Goal: Information Seeking & Learning: Learn about a topic

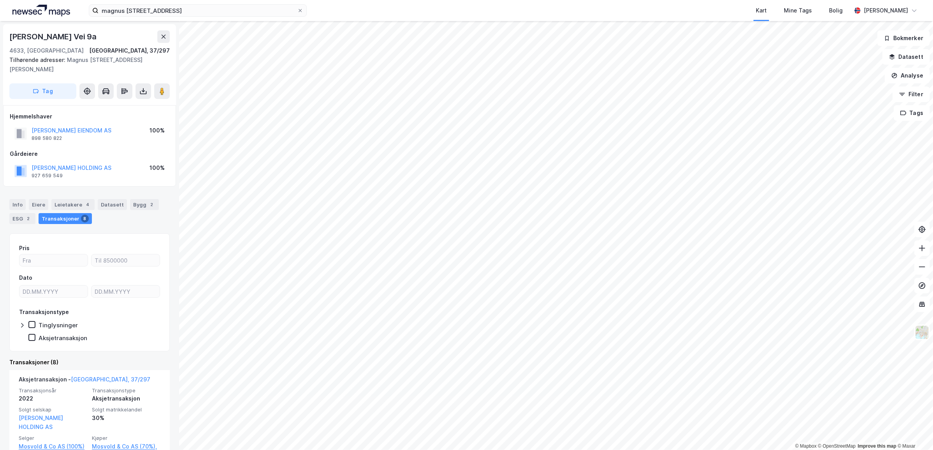
scroll to position [402, 0]
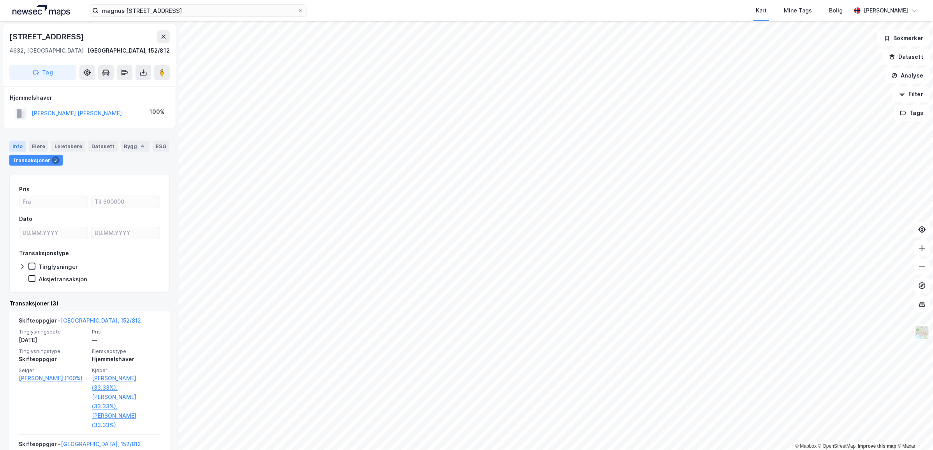
click at [22, 145] on div "Info" at bounding box center [17, 146] width 16 height 11
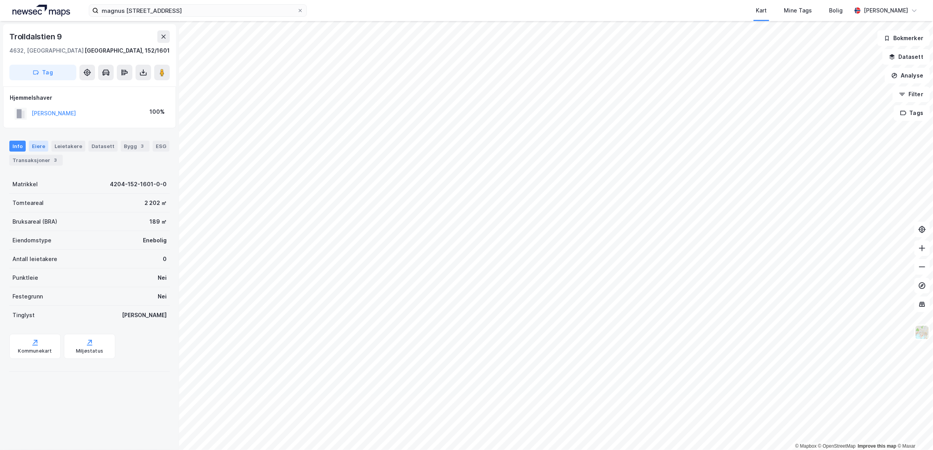
click at [34, 146] on div "Eiere" at bounding box center [38, 146] width 19 height 11
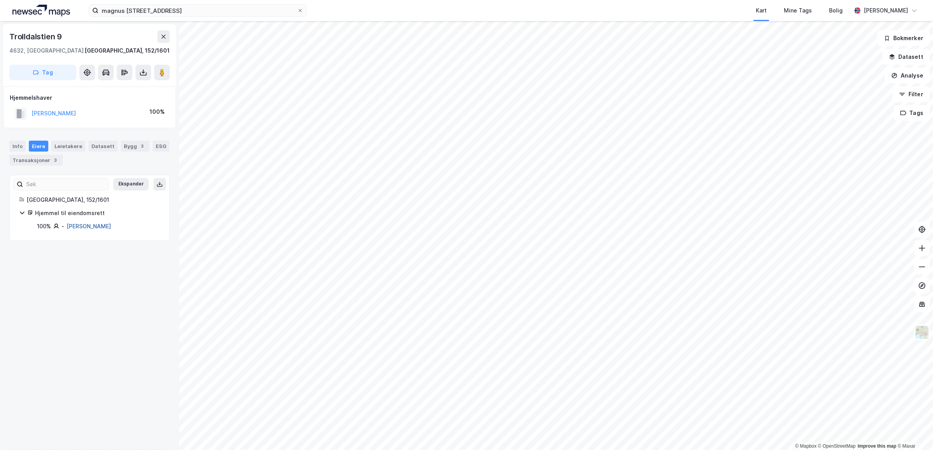
click at [87, 225] on link "[PERSON_NAME]" at bounding box center [89, 226] width 44 height 7
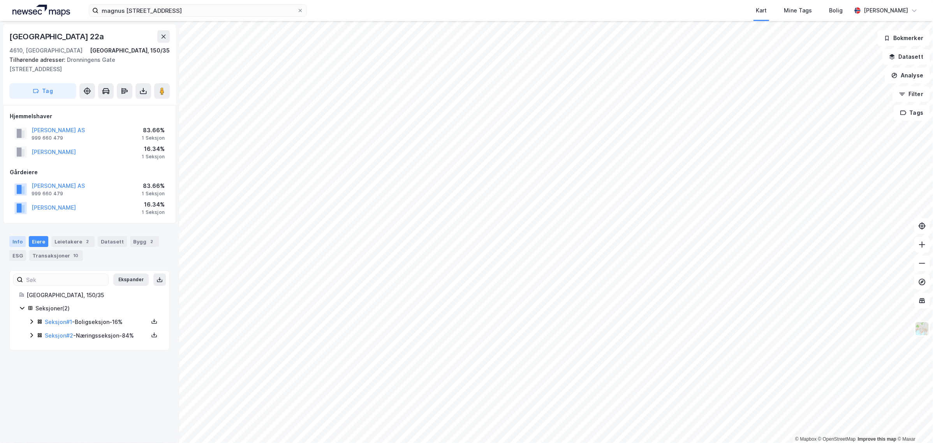
click at [19, 242] on div "Info" at bounding box center [17, 241] width 16 height 11
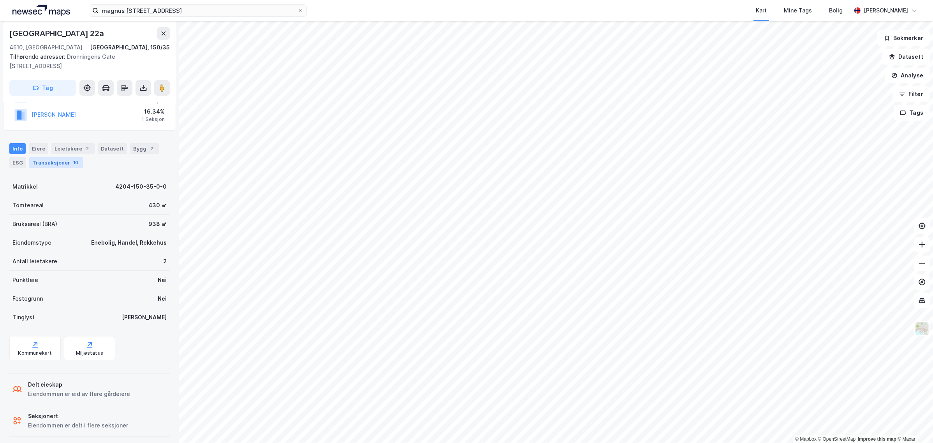
scroll to position [98, 0]
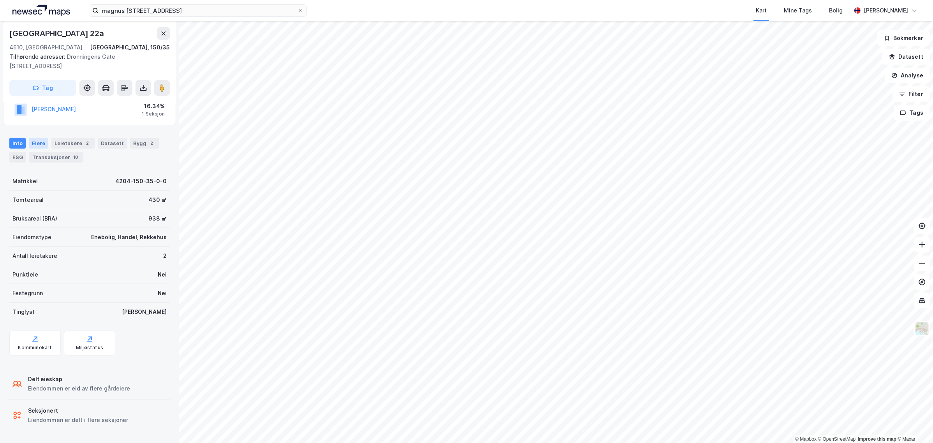
click at [40, 141] on div "Eiere" at bounding box center [38, 143] width 19 height 11
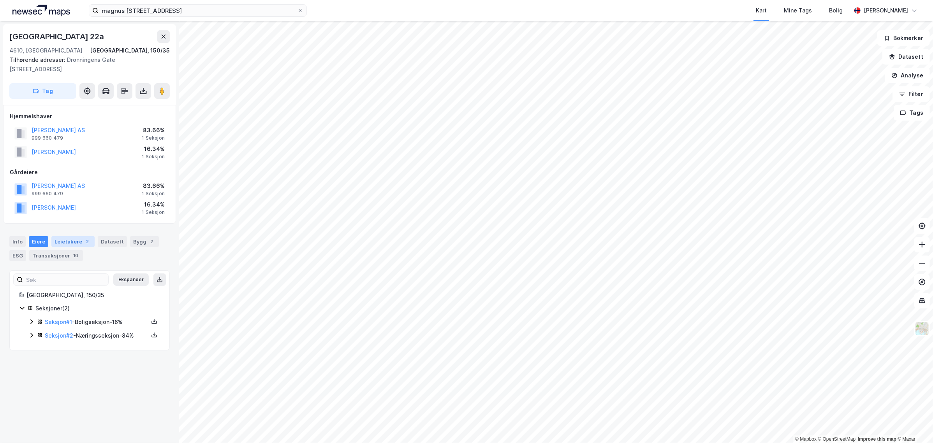
click at [74, 243] on div "Leietakere 2" at bounding box center [72, 241] width 43 height 11
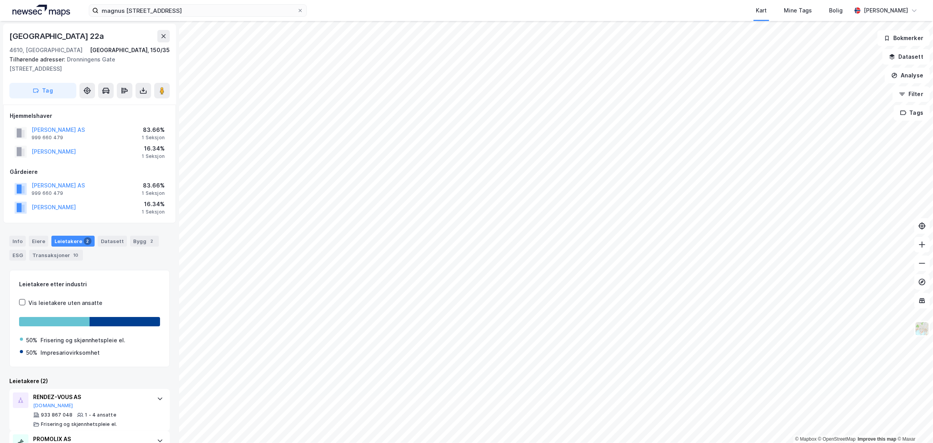
scroll to position [39, 0]
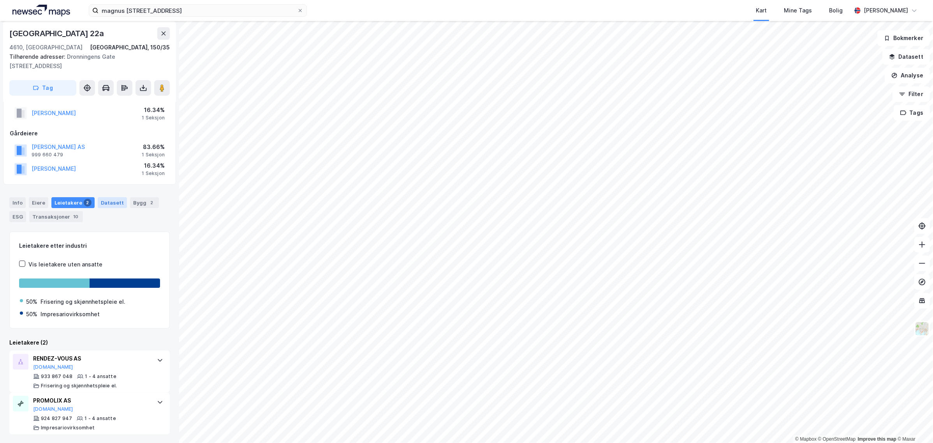
click at [107, 202] on div "Datasett" at bounding box center [112, 202] width 29 height 11
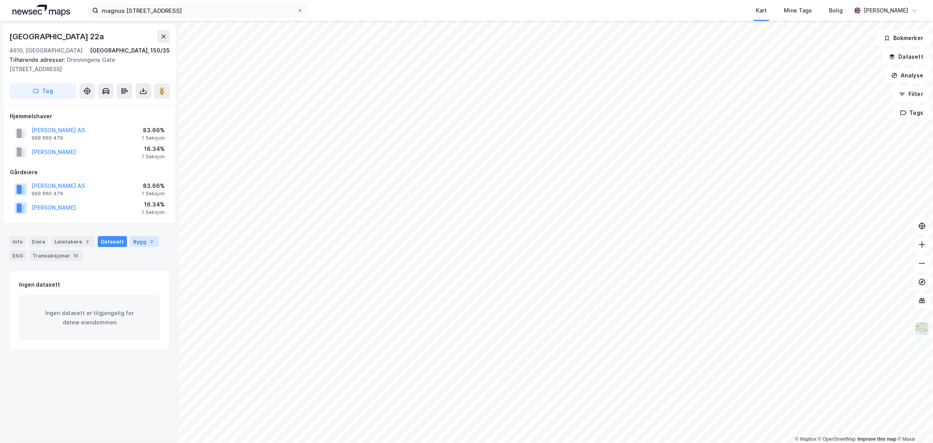
click at [135, 242] on div "Bygg 2" at bounding box center [144, 241] width 29 height 11
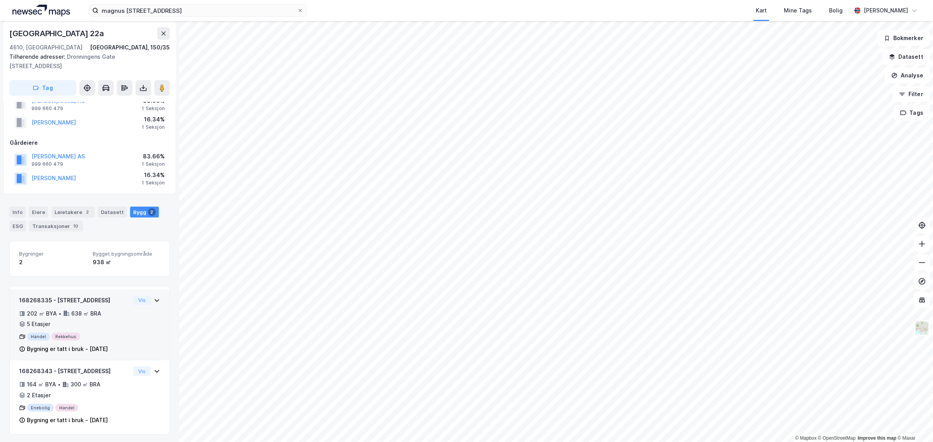
scroll to position [31, 0]
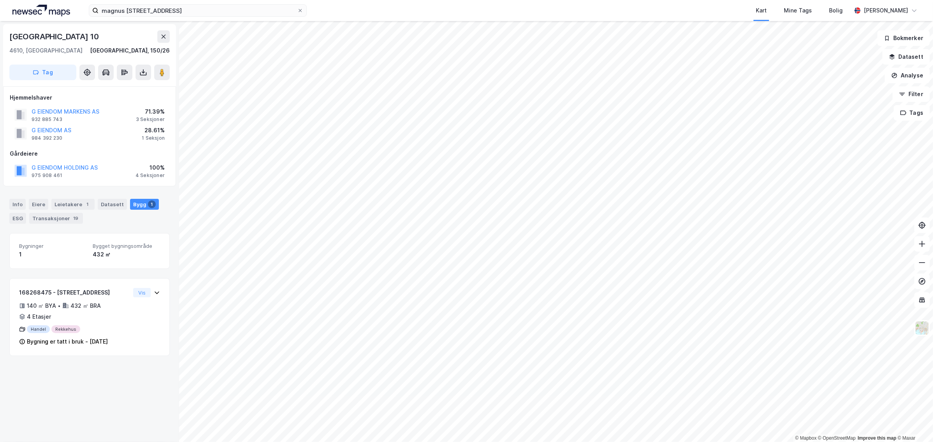
click at [469, 0] on html "[PERSON_NAME] 9 Kart Mine Tags Bolig [PERSON_NAME] © Mapbox © OpenStreetMap Imp…" at bounding box center [466, 221] width 933 height 442
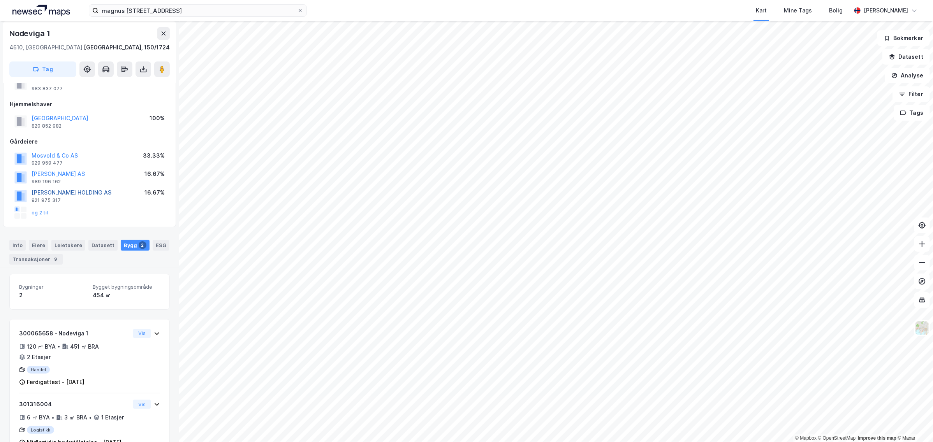
scroll to position [63, 0]
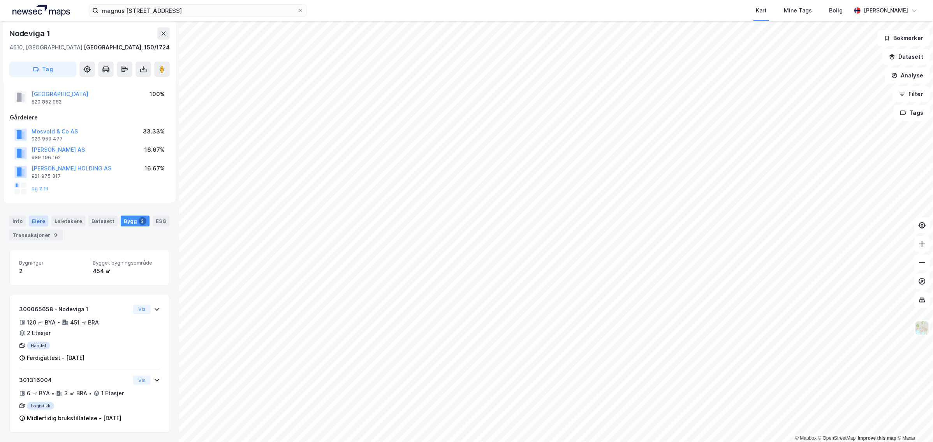
click at [36, 216] on div "Eiere" at bounding box center [38, 221] width 19 height 11
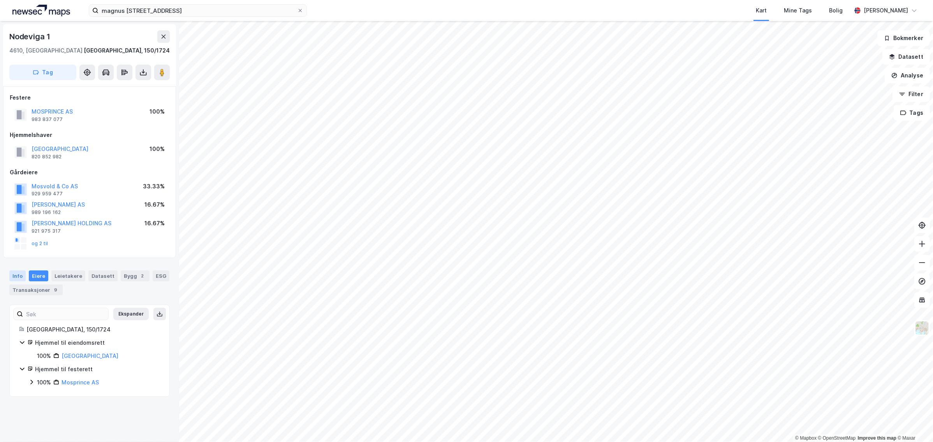
click at [19, 276] on div "Info" at bounding box center [17, 276] width 16 height 11
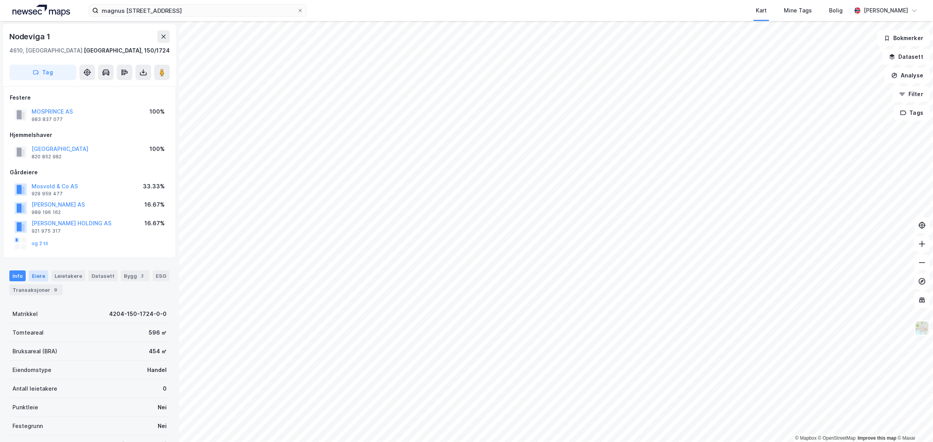
click at [34, 279] on div "Eiere" at bounding box center [38, 276] width 19 height 11
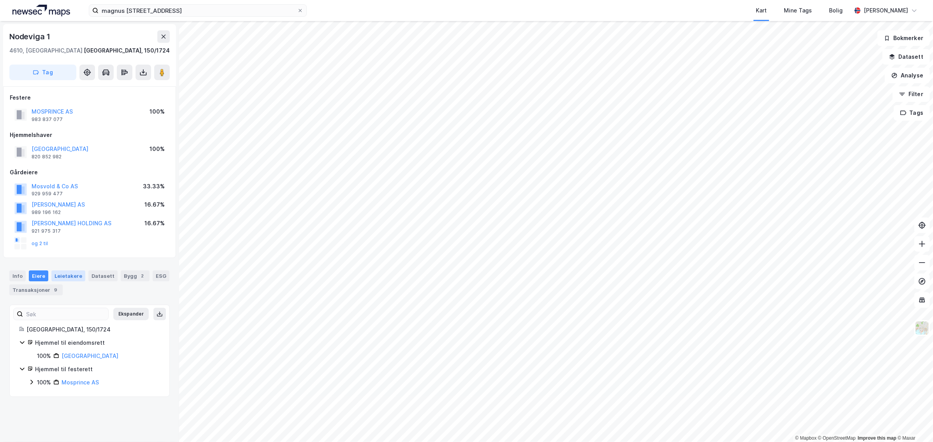
click at [63, 277] on div "Leietakere" at bounding box center [68, 276] width 34 height 11
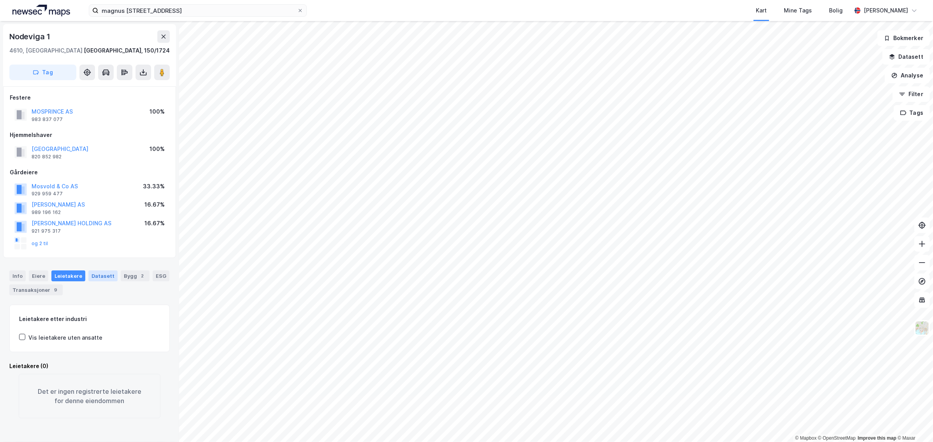
click at [104, 278] on div "Datasett" at bounding box center [102, 276] width 29 height 11
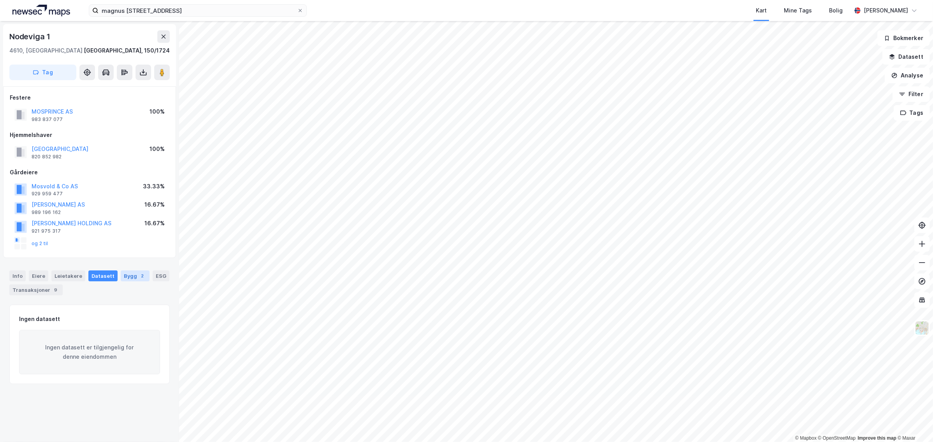
click at [122, 275] on div "Bygg 2" at bounding box center [135, 276] width 29 height 11
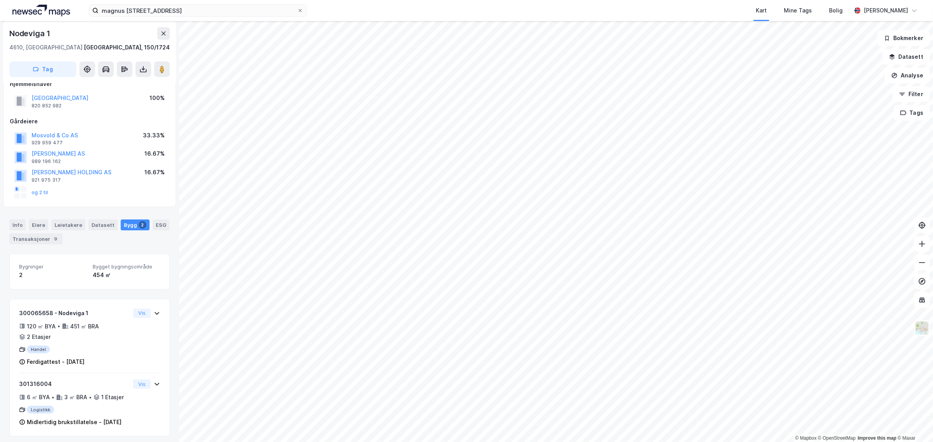
scroll to position [63, 0]
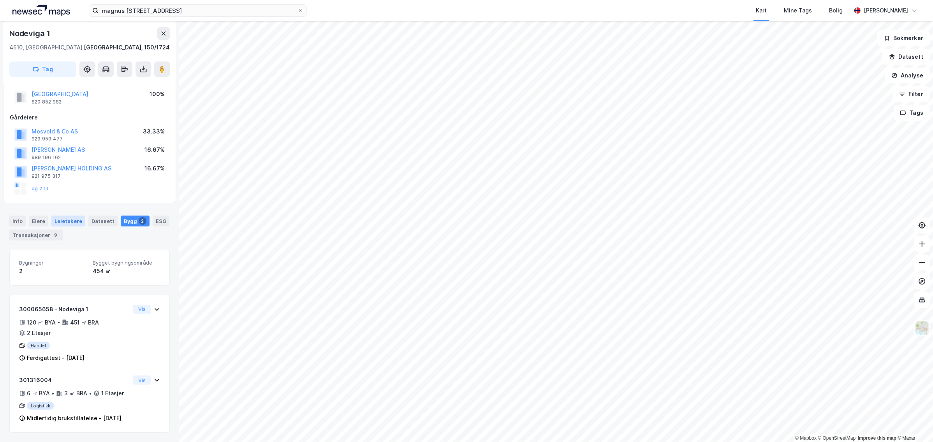
click at [55, 216] on div "Leietakere" at bounding box center [68, 221] width 34 height 11
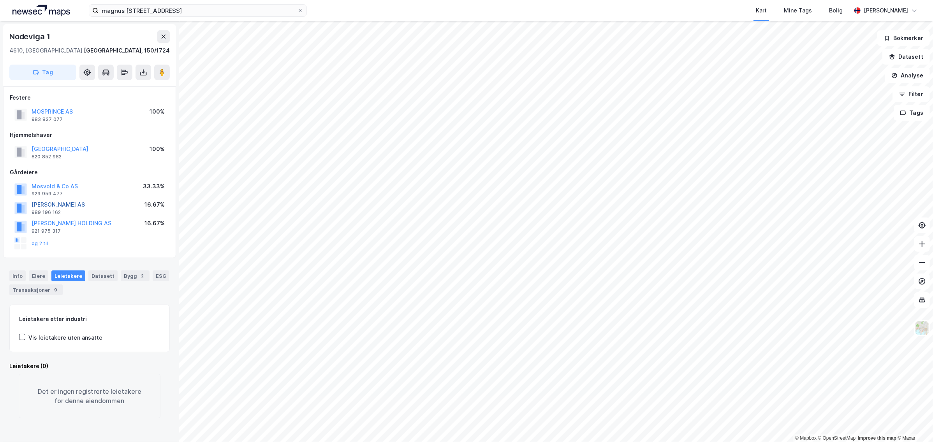
click at [0, 0] on button "[PERSON_NAME] AS" at bounding box center [0, 0] width 0 height 0
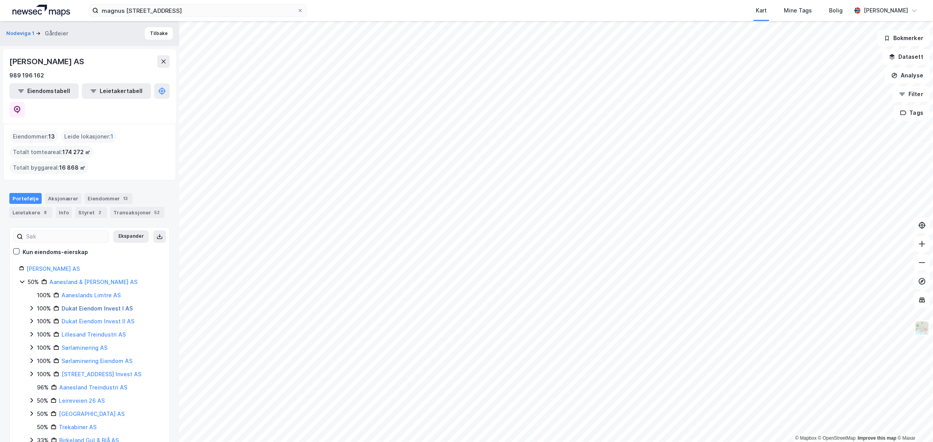
scroll to position [16, 0]
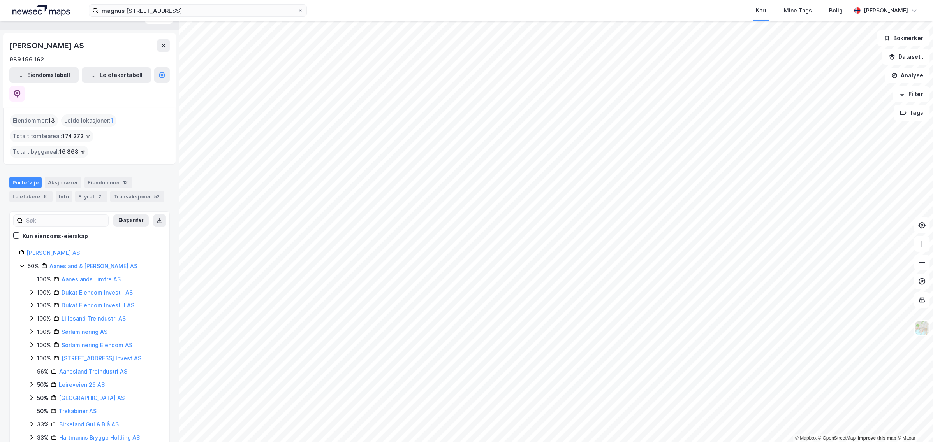
click at [27, 177] on div "Portefølje" at bounding box center [25, 182] width 32 height 11
click at [64, 177] on div "Aksjonærer" at bounding box center [63, 182] width 37 height 11
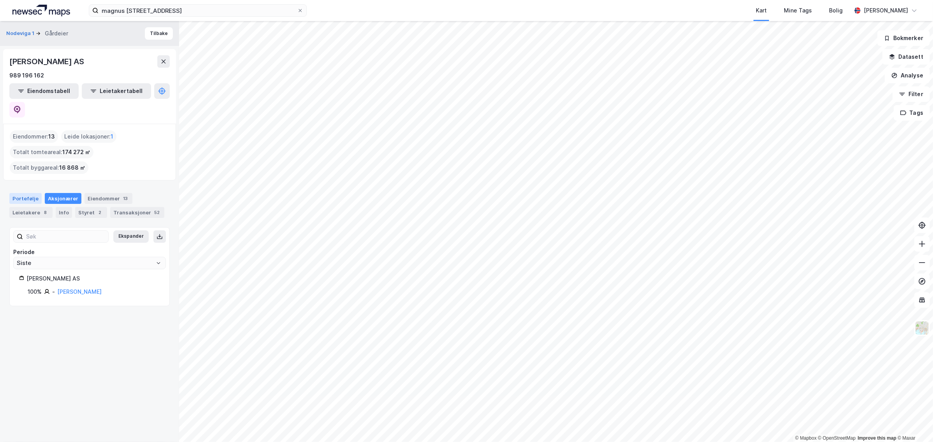
click at [17, 193] on div "Portefølje" at bounding box center [25, 198] width 32 height 11
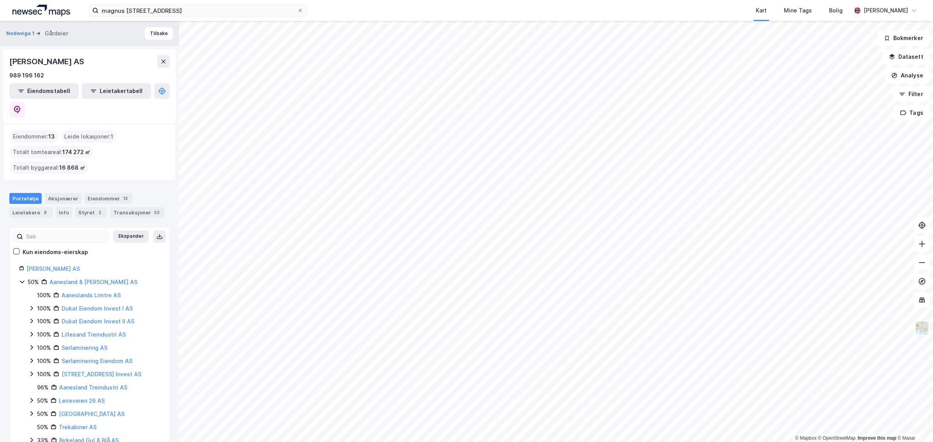
click at [17, 193] on div "Portefølje" at bounding box center [25, 198] width 32 height 11
click at [30, 61] on div "[PERSON_NAME] AS" at bounding box center [47, 61] width 76 height 12
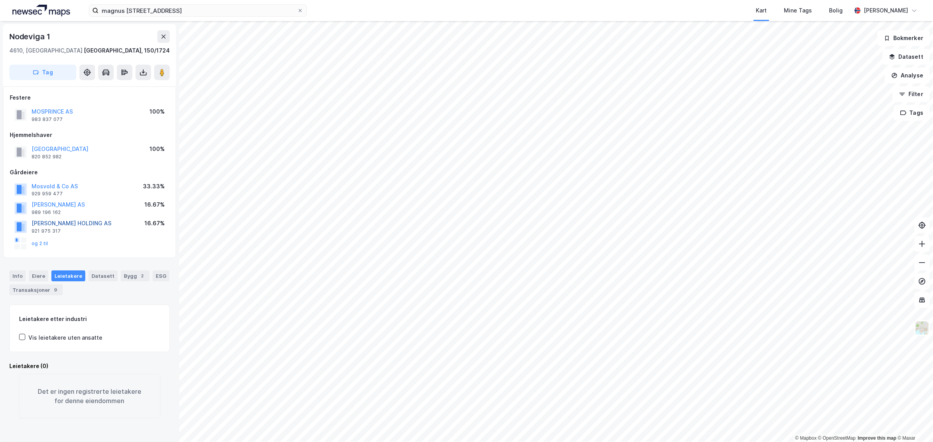
click at [0, 0] on button "[PERSON_NAME] HOLDING AS" at bounding box center [0, 0] width 0 height 0
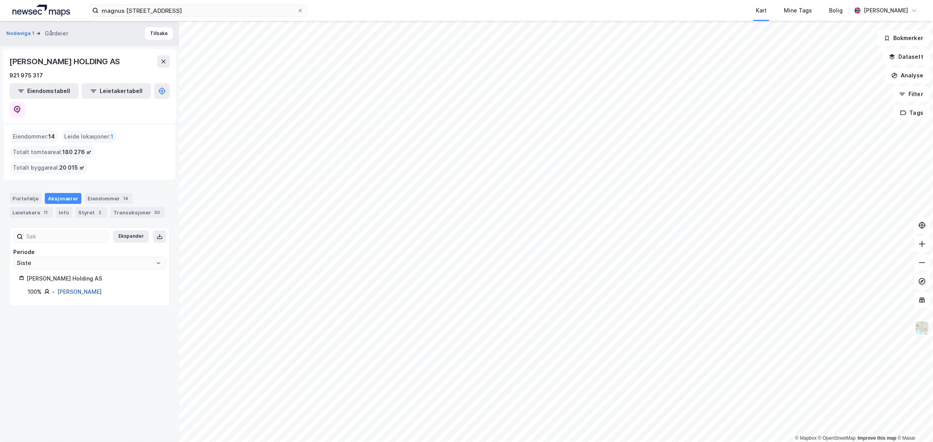
click at [74, 288] on link "[PERSON_NAME]" at bounding box center [79, 291] width 44 height 7
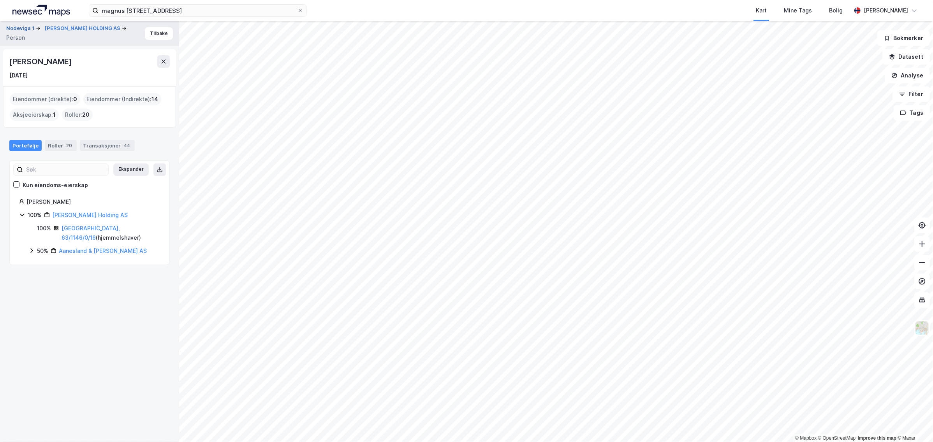
click at [20, 32] on button "Nodeviga 1" at bounding box center [21, 29] width 30 height 8
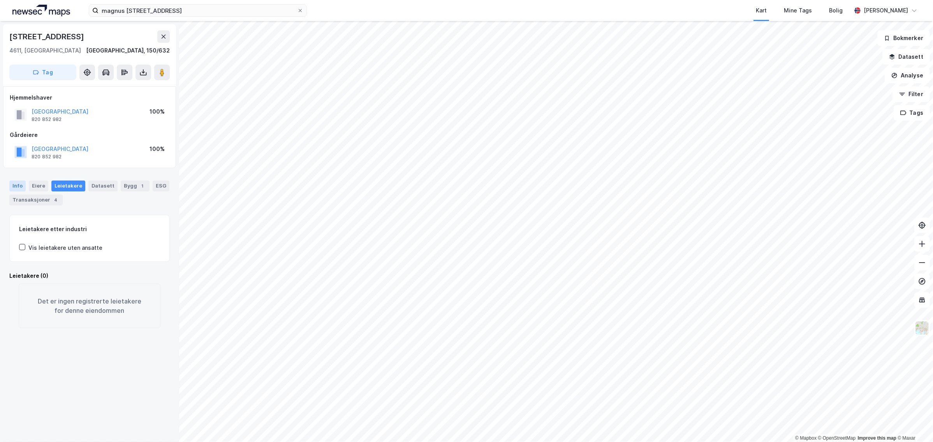
click at [18, 185] on div "Info" at bounding box center [17, 186] width 16 height 11
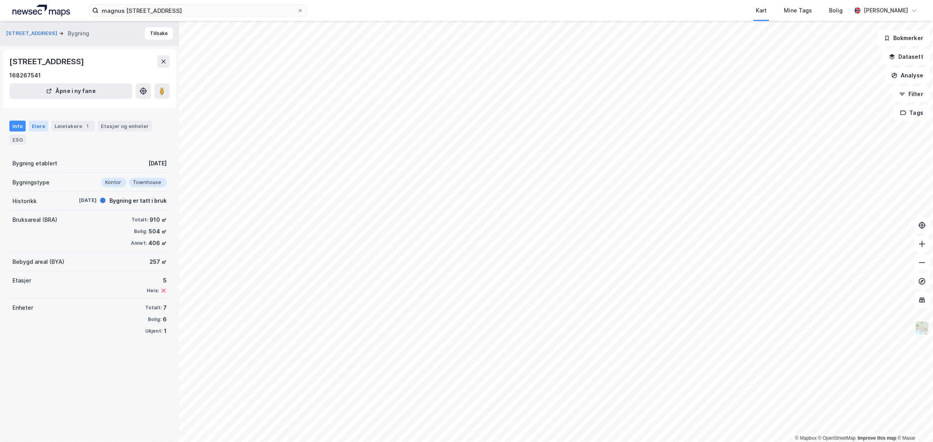
click at [34, 126] on div "Eiere" at bounding box center [38, 126] width 19 height 11
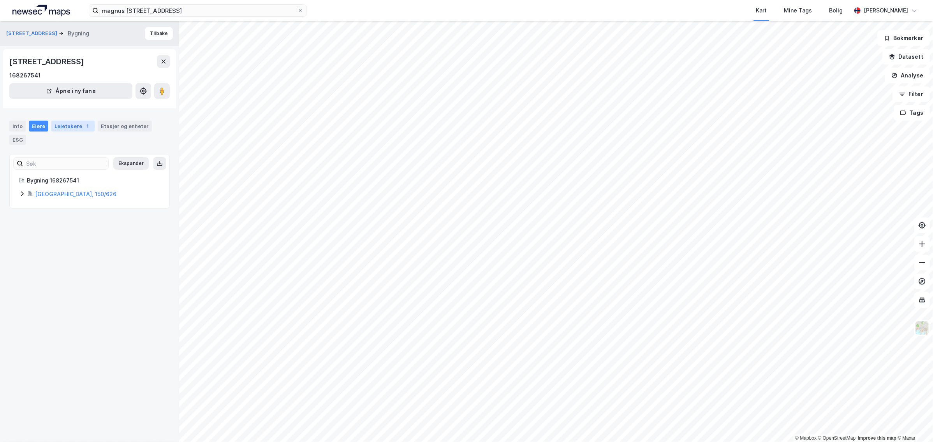
click at [76, 126] on div "Leietakere 1" at bounding box center [72, 126] width 43 height 11
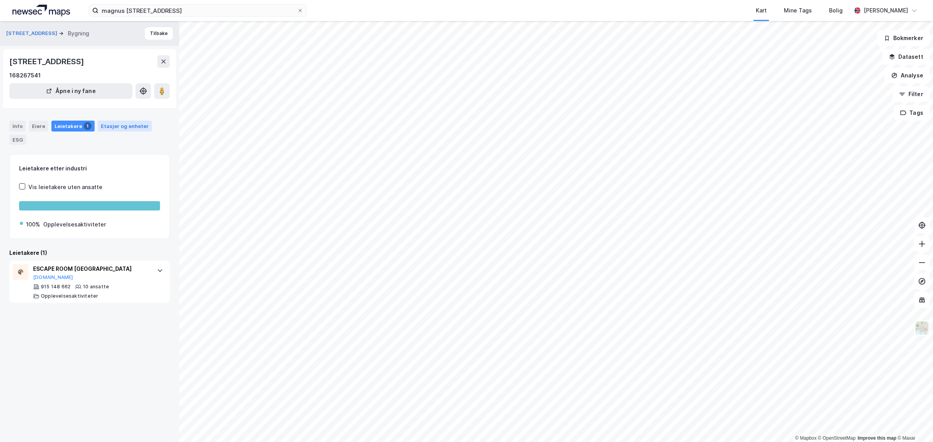
click at [113, 127] on div "Etasjer og enheter" at bounding box center [125, 126] width 48 height 7
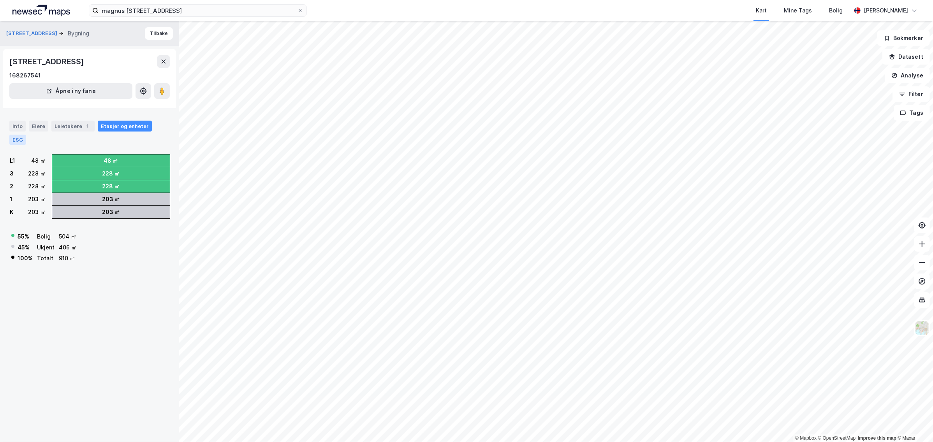
click at [15, 139] on div "ESG" at bounding box center [17, 140] width 17 height 10
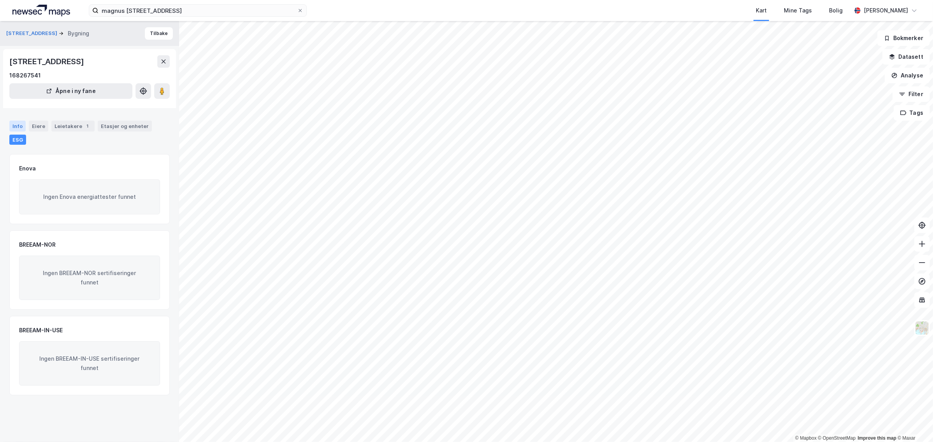
click at [22, 125] on div "Info" at bounding box center [17, 126] width 16 height 11
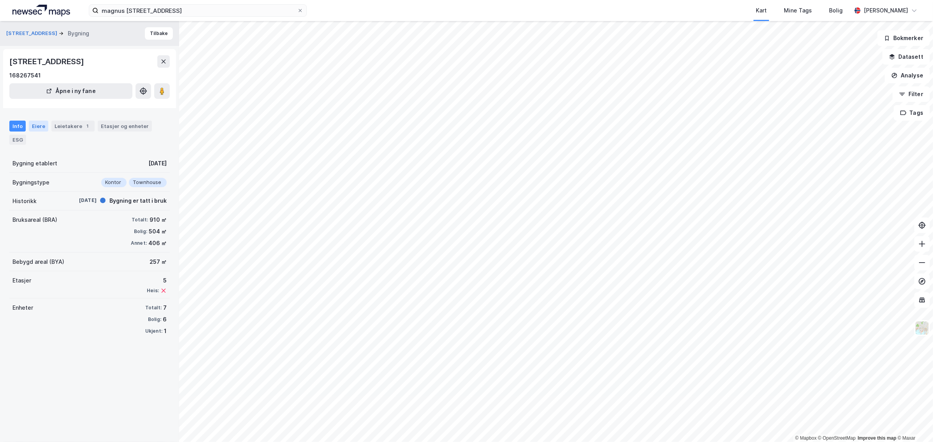
drag, startPoint x: 30, startPoint y: 118, endPoint x: 33, endPoint y: 125, distance: 8.2
click at [31, 119] on div "Info Eiere Leietakere 1 Etasjer og enheter ESG" at bounding box center [89, 129] width 179 height 37
click at [34, 128] on div "Eiere" at bounding box center [38, 126] width 19 height 11
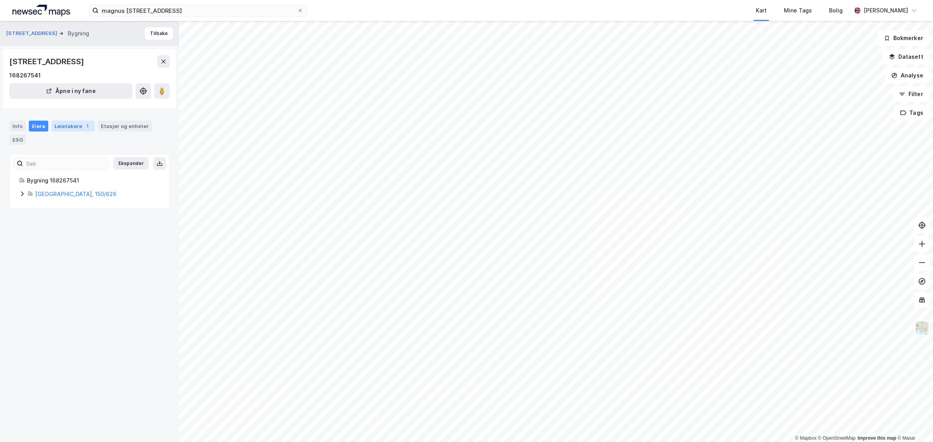
click at [78, 122] on div "Leietakere 1" at bounding box center [72, 126] width 43 height 11
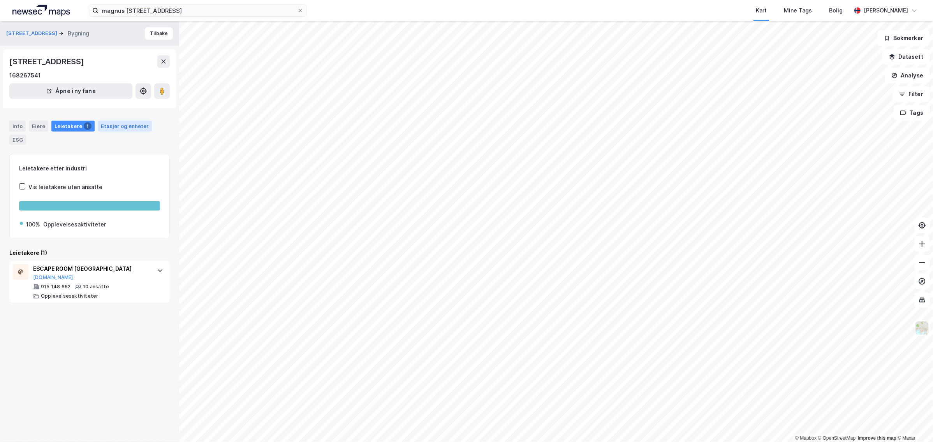
click at [104, 127] on div "Etasjer og enheter" at bounding box center [125, 126] width 48 height 7
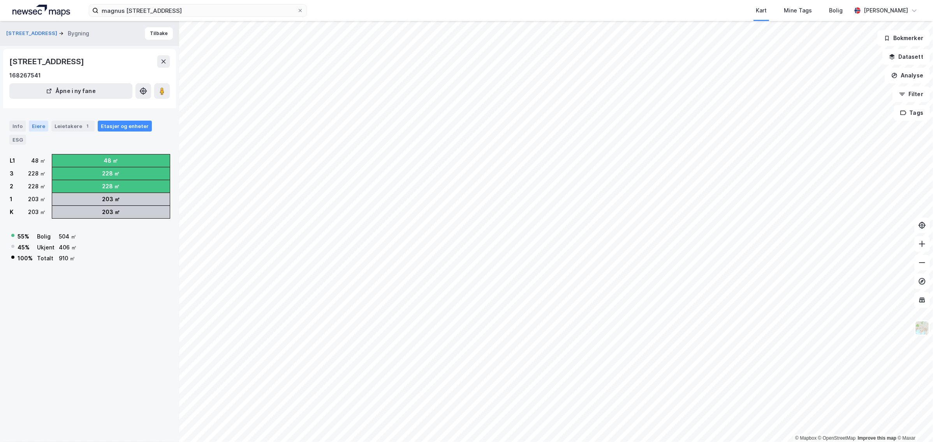
click at [40, 125] on div "Eiere" at bounding box center [38, 126] width 19 height 11
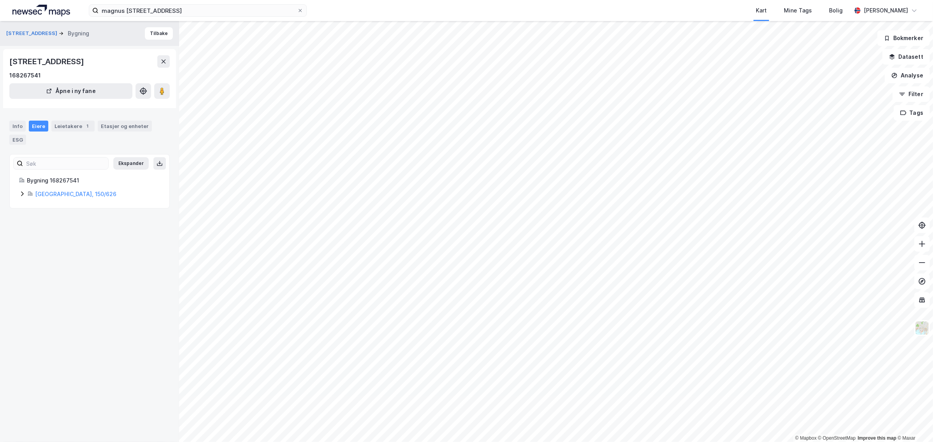
click at [37, 125] on div "Eiere" at bounding box center [38, 126] width 19 height 11
